Goal: Task Accomplishment & Management: Complete application form

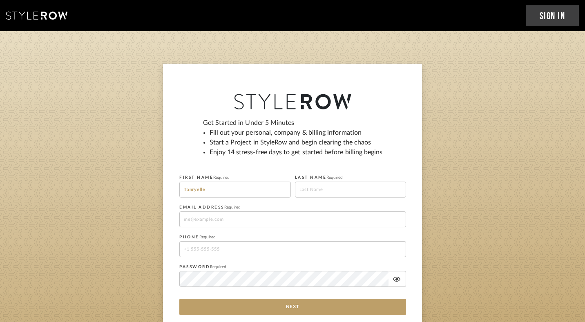
type input "Tanryelle"
type input "[PERSON_NAME]"
type input "[EMAIL_ADDRESS][DOMAIN_NAME]"
type input "4809066025"
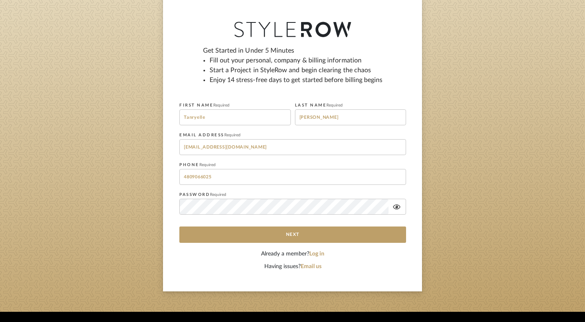
scroll to position [94, 0]
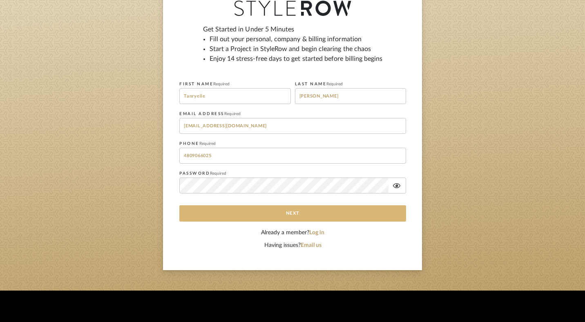
click at [314, 221] on button "Next" at bounding box center [292, 214] width 227 height 16
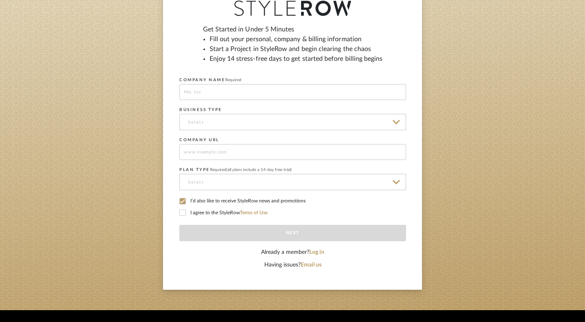
scroll to position [0, 0]
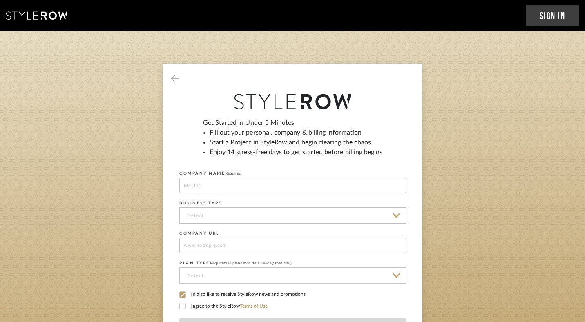
click at [299, 190] on input at bounding box center [292, 186] width 227 height 16
type input "Jonesin Haus"
click at [391, 215] on input at bounding box center [292, 216] width 227 height 16
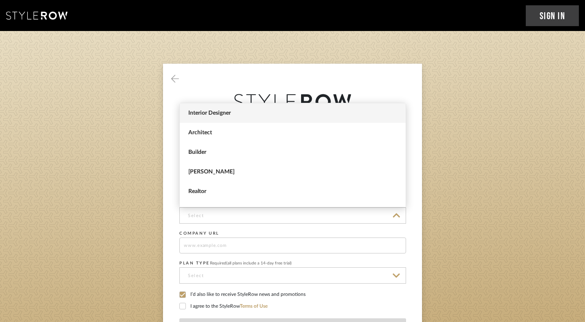
click at [343, 110] on span "Interior Designer" at bounding box center [293, 113] width 211 height 7
type input "Interior Designer"
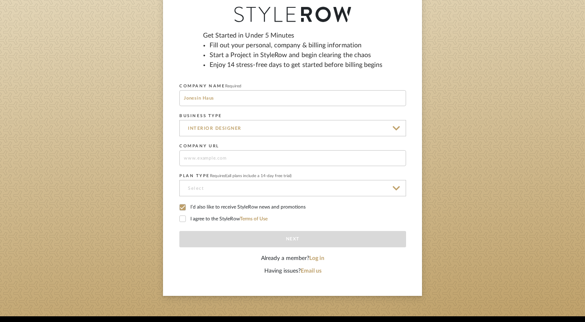
scroll to position [105, 0]
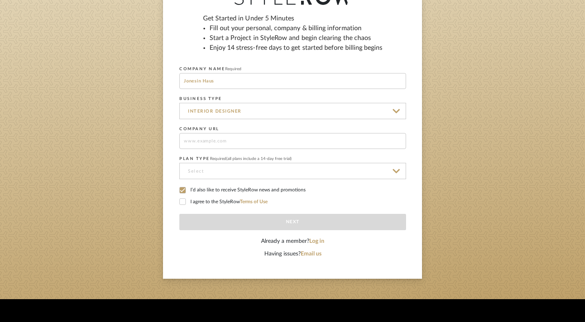
click at [263, 146] on input at bounding box center [292, 141] width 227 height 16
type input "[DOMAIN_NAME]"
click at [249, 169] on input at bounding box center [292, 171] width 227 height 16
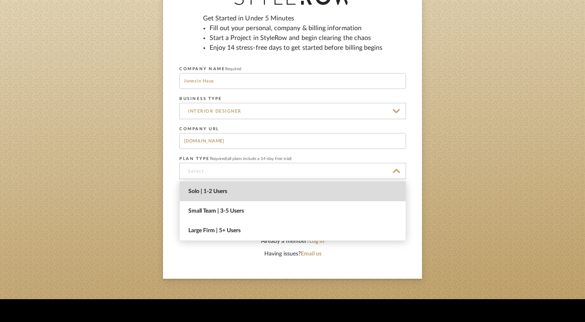
click at [245, 188] on span "Solo | 1-2 Users" at bounding box center [293, 192] width 226 height 20
type input "Solo | 1-2 Users"
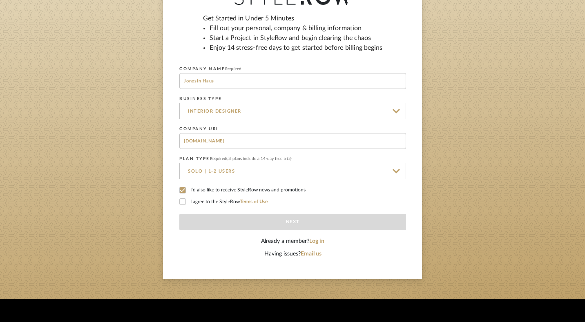
click at [184, 198] on div "Get Started in Under 5 Minutes Fill out your personal, company & billing inform…" at bounding box center [292, 125] width 227 height 224
click at [184, 202] on icon at bounding box center [183, 202] width 6 height 6
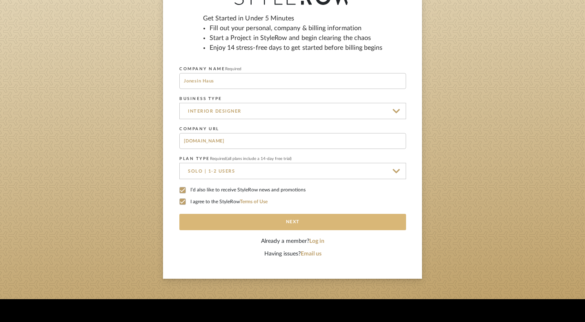
click at [300, 223] on button "Next" at bounding box center [292, 222] width 227 height 16
